Goal: Task Accomplishment & Management: Complete application form

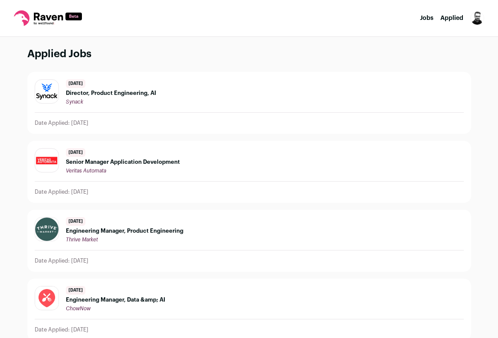
click at [426, 18] on link "Jobs" at bounding box center [426, 18] width 13 height 6
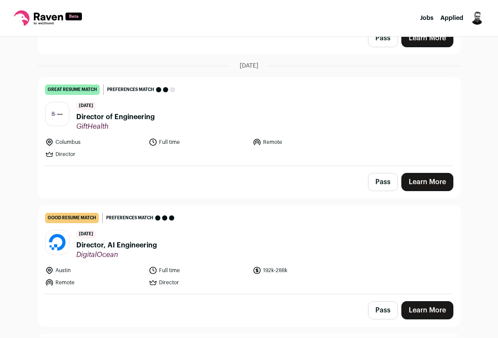
scroll to position [463, 0]
click at [114, 117] on span "Director of Engineering" at bounding box center [115, 116] width 78 height 10
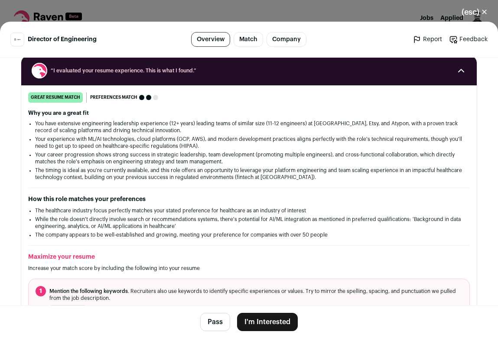
scroll to position [0, 0]
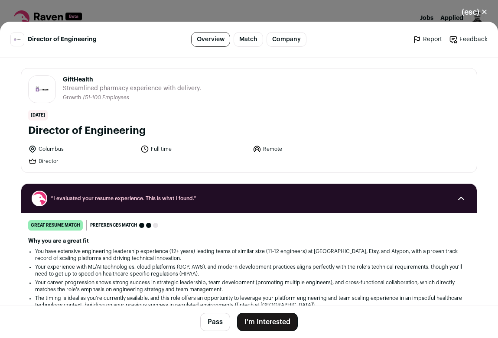
click at [476, 14] on button "(esc) ✕" at bounding box center [474, 12] width 47 height 19
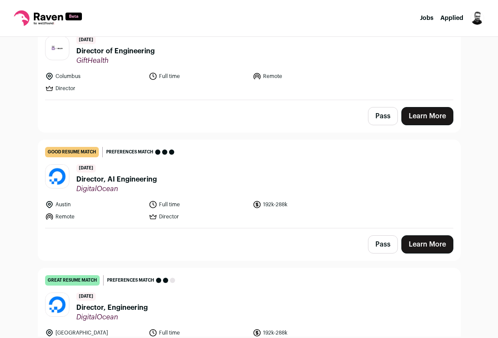
scroll to position [532, 0]
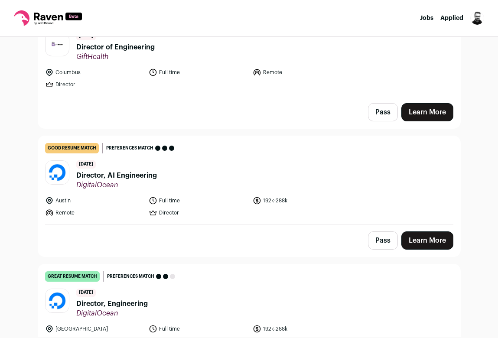
click at [87, 176] on span "Director, AI Engineering" at bounding box center [116, 175] width 81 height 10
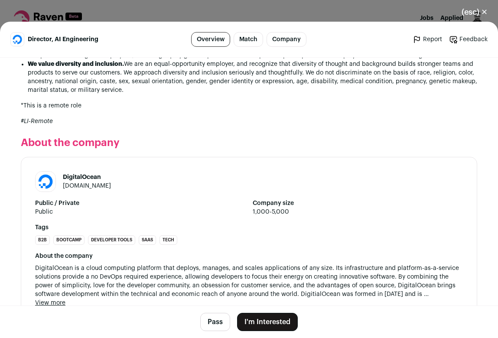
scroll to position [864, 0]
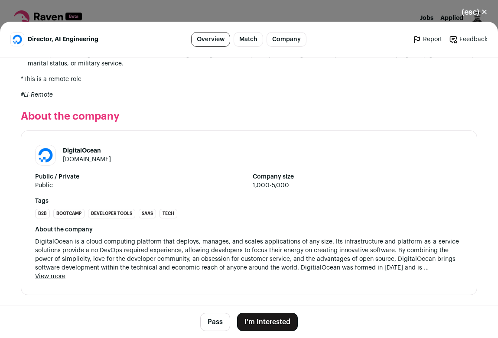
click at [475, 9] on button "(esc) ✕" at bounding box center [474, 12] width 47 height 19
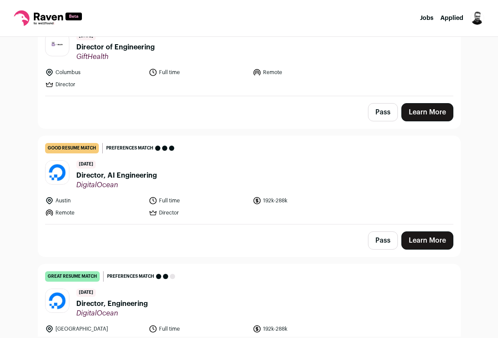
drag, startPoint x: 124, startPoint y: 187, endPoint x: 76, endPoint y: 179, distance: 48.8
click at [76, 179] on div "[DATE] Director, AI Engineering DigitalOcean" at bounding box center [116, 174] width 81 height 29
copy div "Director, AI Engineering DigitalOcean"
click at [425, 246] on link "Learn More" at bounding box center [427, 240] width 52 height 18
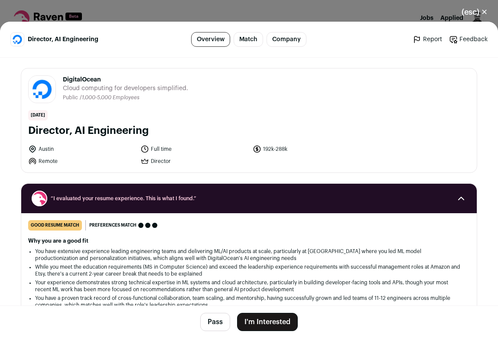
click at [288, 321] on button "I'm Interested" at bounding box center [267, 322] width 61 height 18
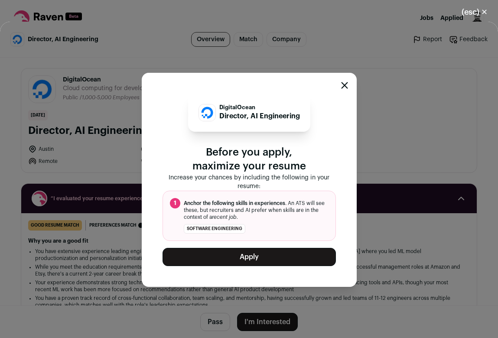
click at [265, 258] on button "Apply" at bounding box center [248, 257] width 173 height 18
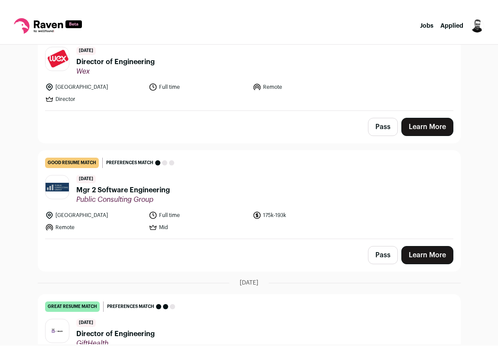
scroll to position [0, 0]
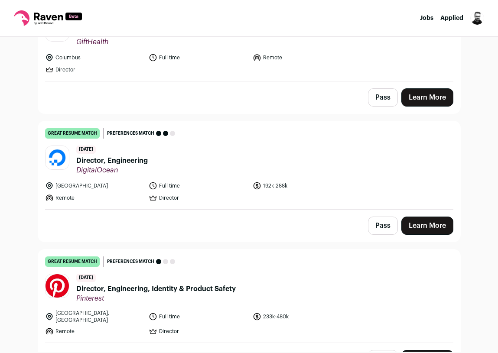
scroll to position [545, 0]
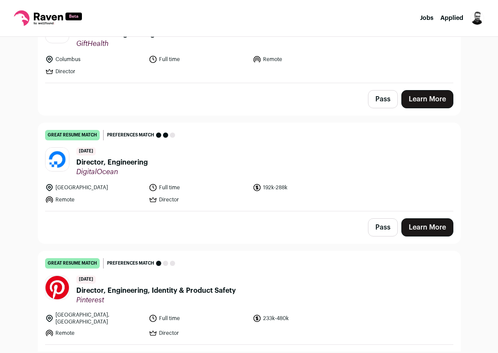
click at [434, 221] on link "Learn More" at bounding box center [427, 227] width 52 height 18
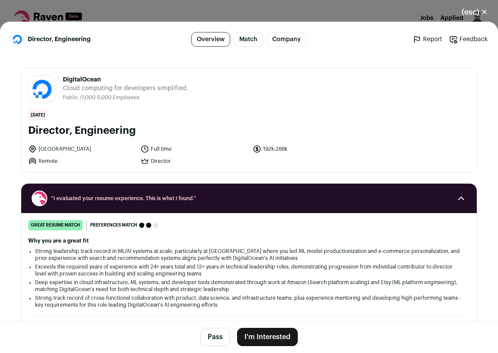
click at [275, 330] on button "I'm Interested" at bounding box center [267, 337] width 61 height 18
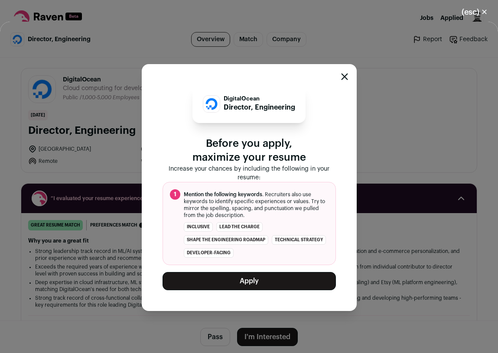
click at [285, 284] on button "Apply" at bounding box center [248, 281] width 173 height 18
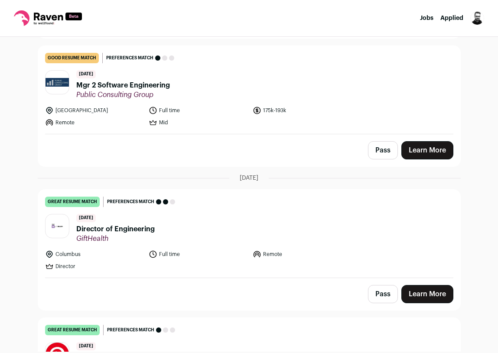
scroll to position [0, 0]
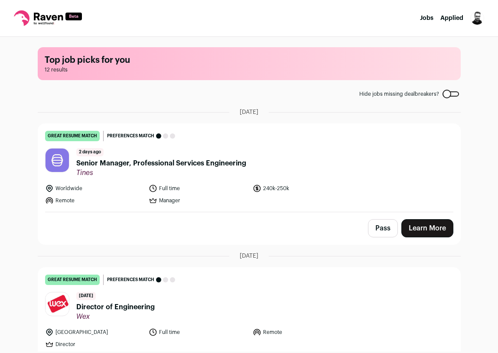
click at [80, 163] on span "Senior Manager, Professional Services Engineering" at bounding box center [161, 163] width 170 height 10
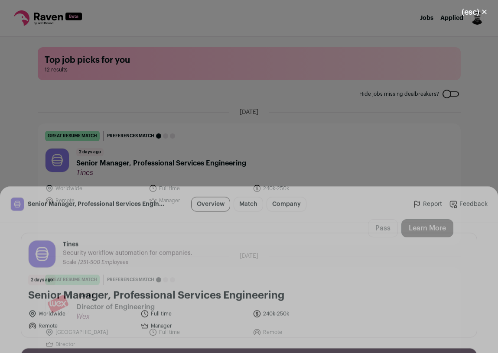
drag, startPoint x: 27, startPoint y: 131, endPoint x: 284, endPoint y: 130, distance: 256.9
click at [284, 130] on div "Tines tines.com Public / Private Private Valuation $1.13B Company size 251-500 …" at bounding box center [248, 120] width 455 height 104
copy h1 "Senior Manager, Professional Services Engineering"
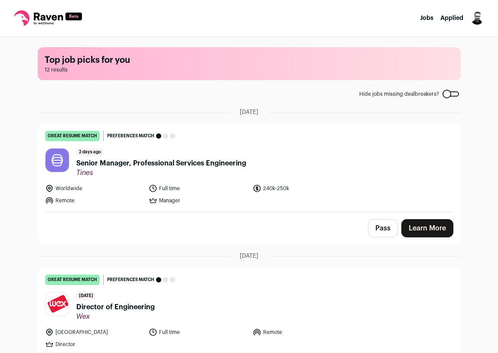
click at [388, 234] on button "Pass" at bounding box center [383, 228] width 30 height 18
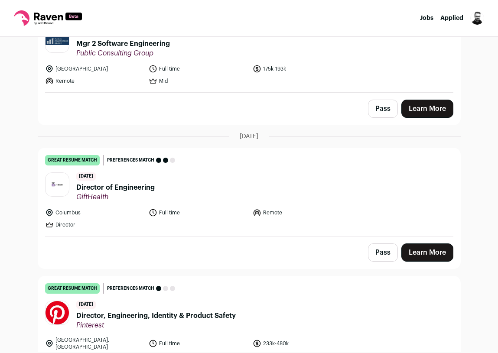
scroll to position [392, 0]
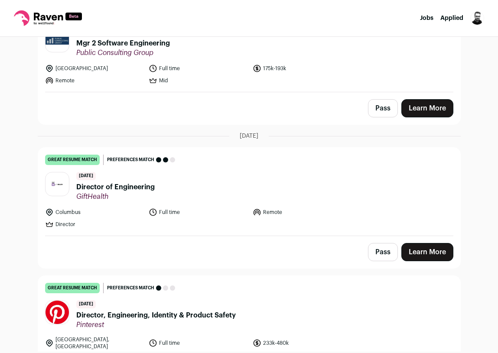
click at [226, 233] on link "great resume match You meet the must-have requirements, the nice-to-have requir…" at bounding box center [249, 192] width 422 height 88
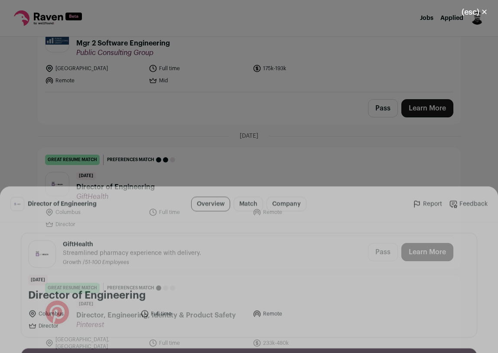
drag, startPoint x: 151, startPoint y: 128, endPoint x: 19, endPoint y: 133, distance: 132.7
copy h1 "Director of Engineering"
click at [273, 339] on button "I'm Interested" at bounding box center [267, 337] width 61 height 18
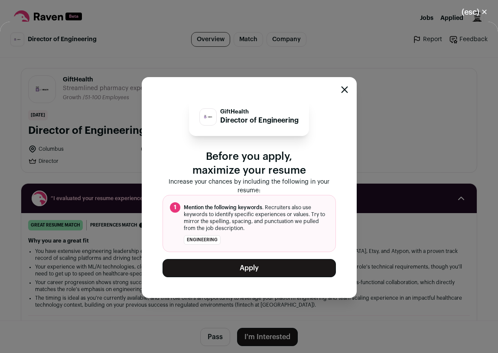
click at [247, 275] on button "Apply" at bounding box center [248, 268] width 173 height 18
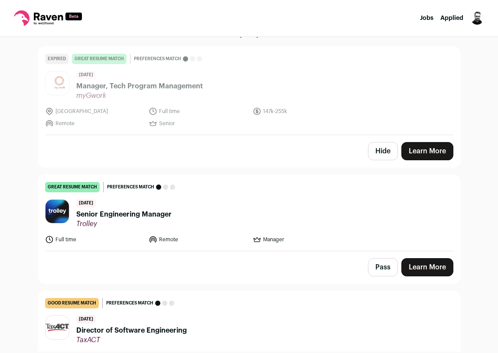
scroll to position [784, 0]
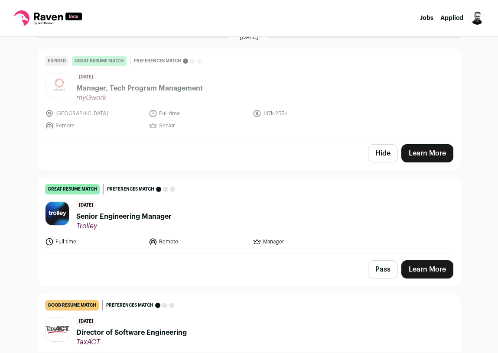
click at [373, 152] on button "Hide" at bounding box center [383, 153] width 30 height 18
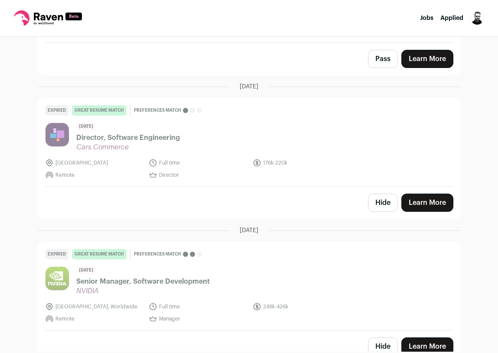
scroll to position [1144, 0]
